Goal: Information Seeking & Learning: Understand process/instructions

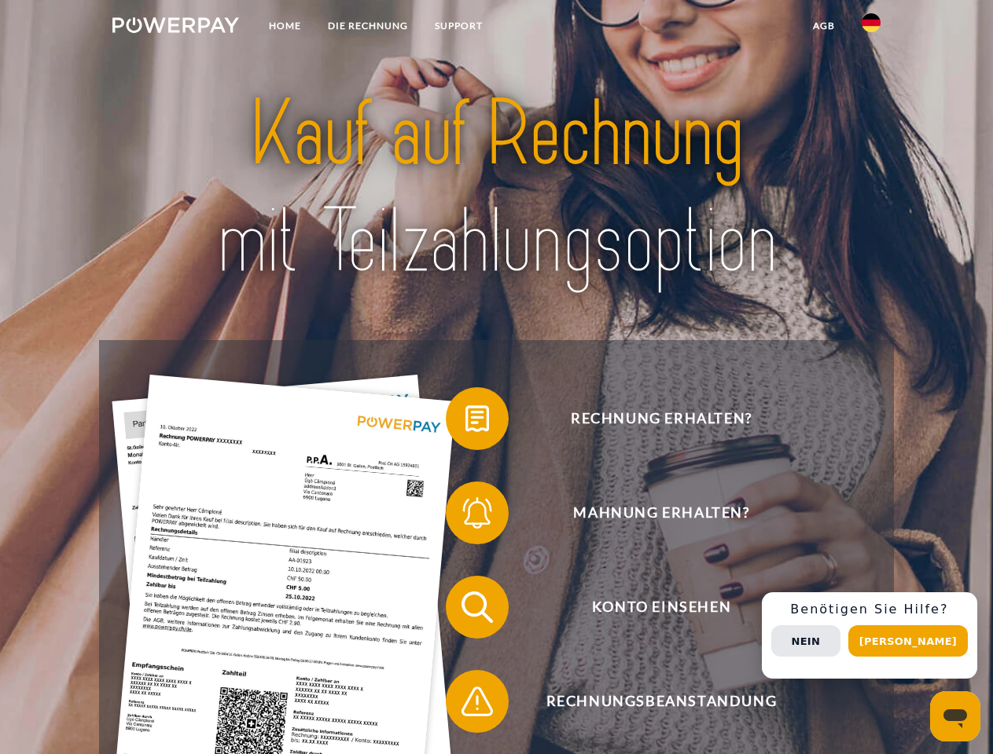
click at [175, 28] on img at bounding box center [175, 25] width 127 height 16
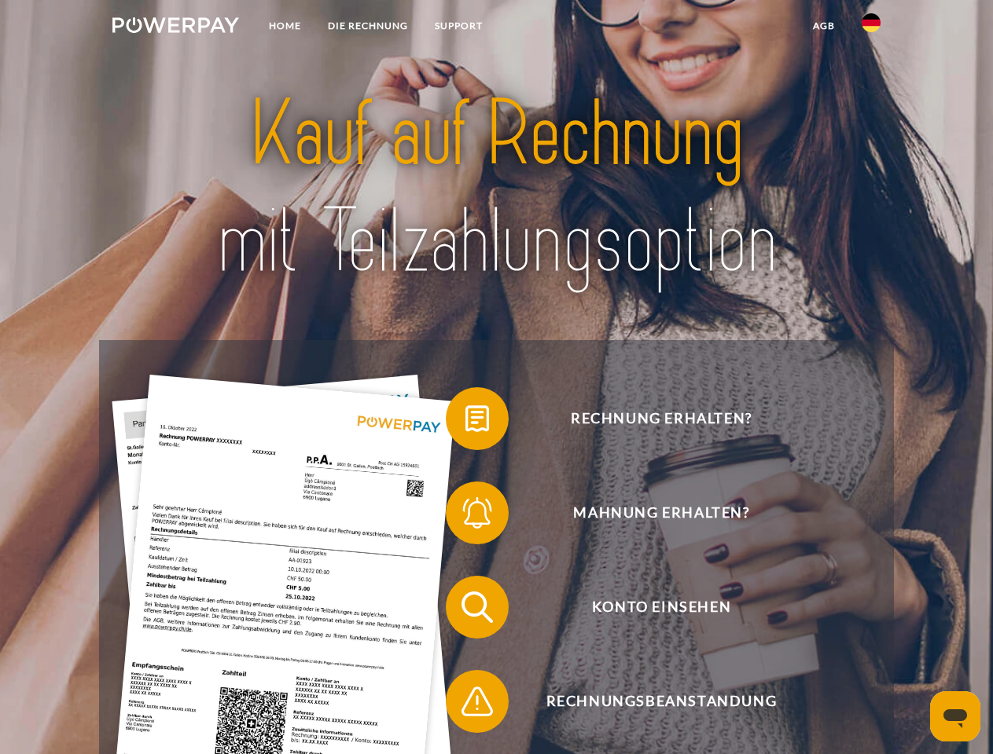
click at [871, 28] on img at bounding box center [870, 22] width 19 height 19
click at [823, 26] on link "agb" at bounding box center [823, 26] width 49 height 28
click at [465, 422] on span at bounding box center [453, 419] width 79 height 79
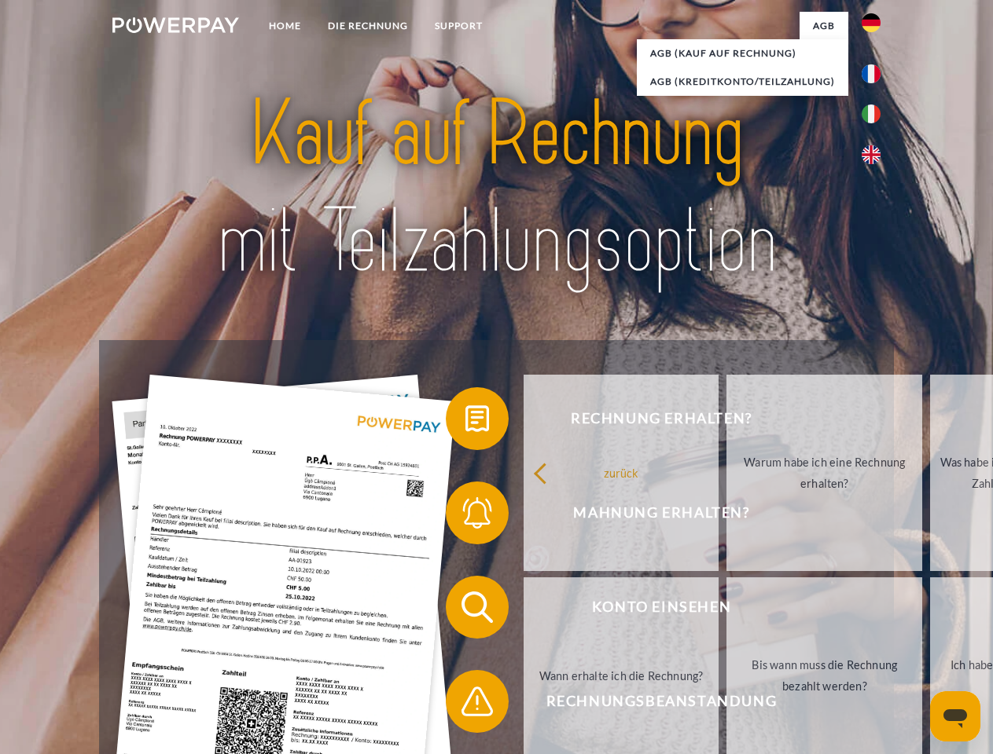
click at [508, 516] on div "zurück Warum habe ich eine Rechnung erhalten? Was habe ich noch offen, ist mein…" at bounding box center [825, 575] width 635 height 406
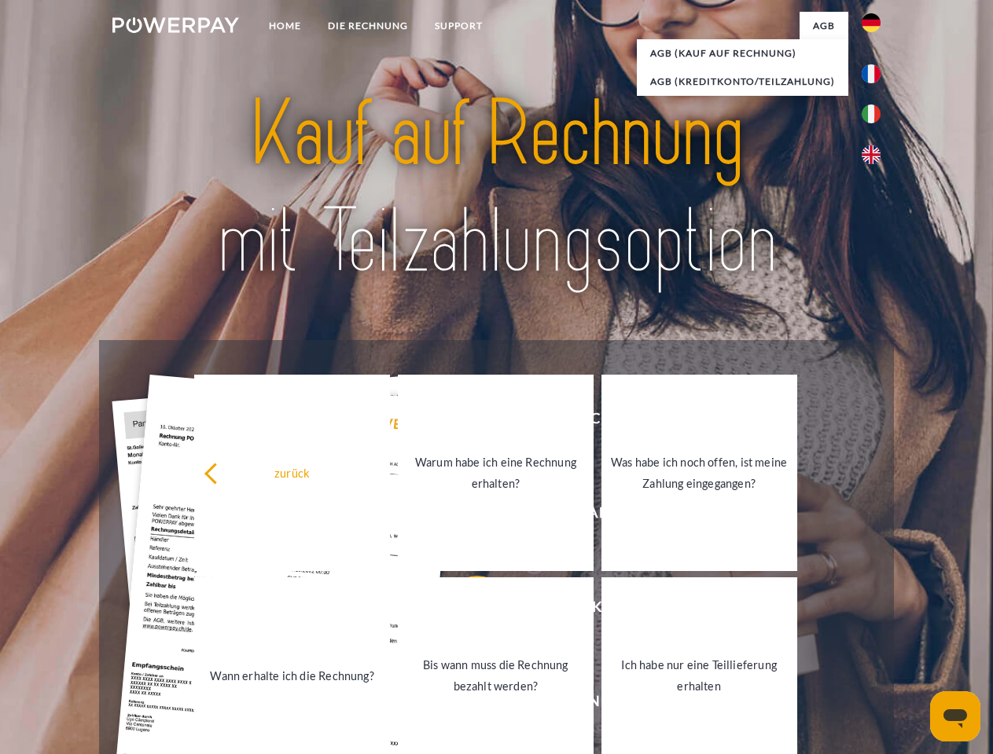
click at [465, 611] on link "Bis wann muss die Rechnung bezahlt werden?" at bounding box center [496, 676] width 196 height 196
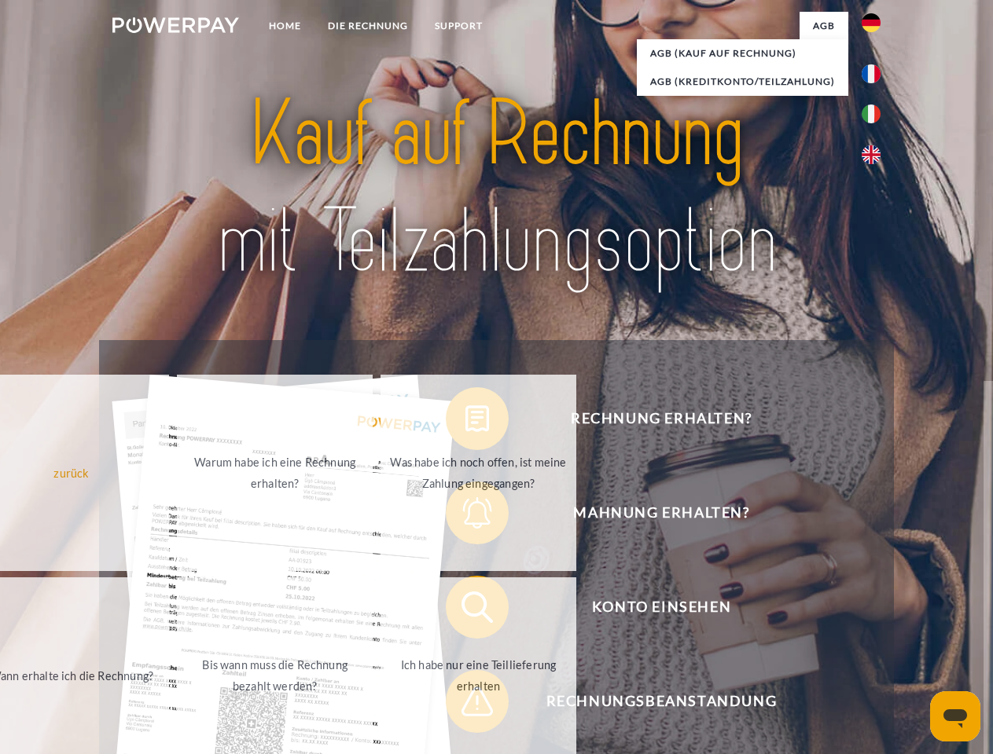
click at [465, 705] on span at bounding box center [453, 702] width 79 height 79
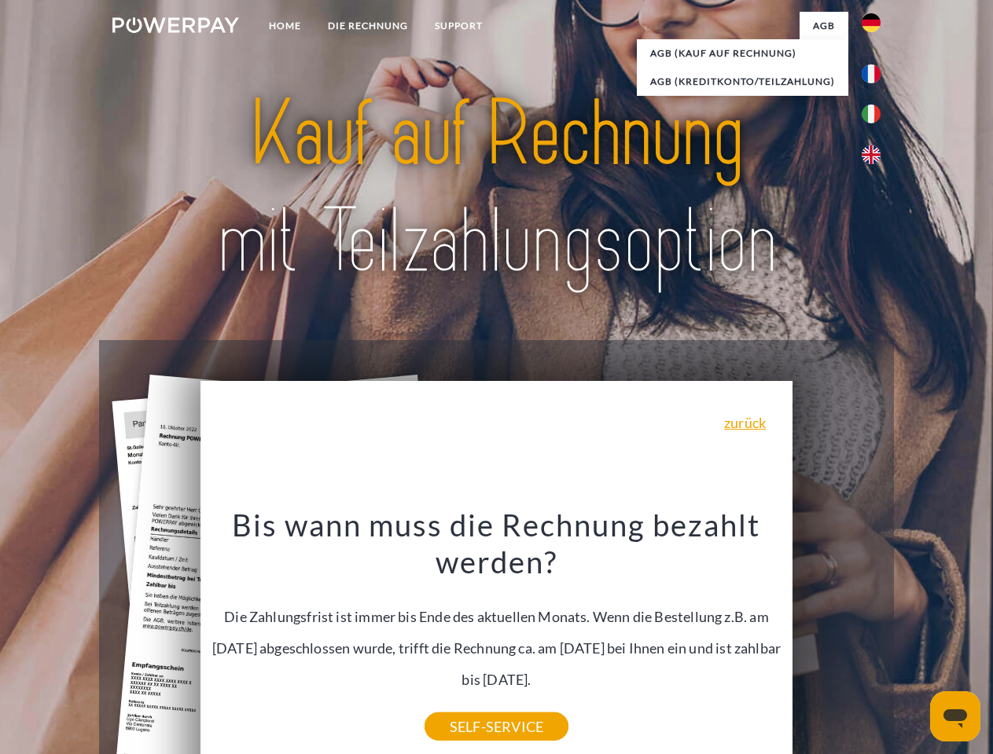
click at [875, 636] on div "Rechnung erhalten? Mahnung erhalten? Konto einsehen" at bounding box center [496, 654] width 794 height 629
click at [836, 639] on span "Konto einsehen" at bounding box center [660, 607] width 385 height 63
click at [913, 641] on header "Home DIE RECHNUNG SUPPORT" at bounding box center [496, 542] width 993 height 1085
